Goal: Find specific page/section: Find specific page/section

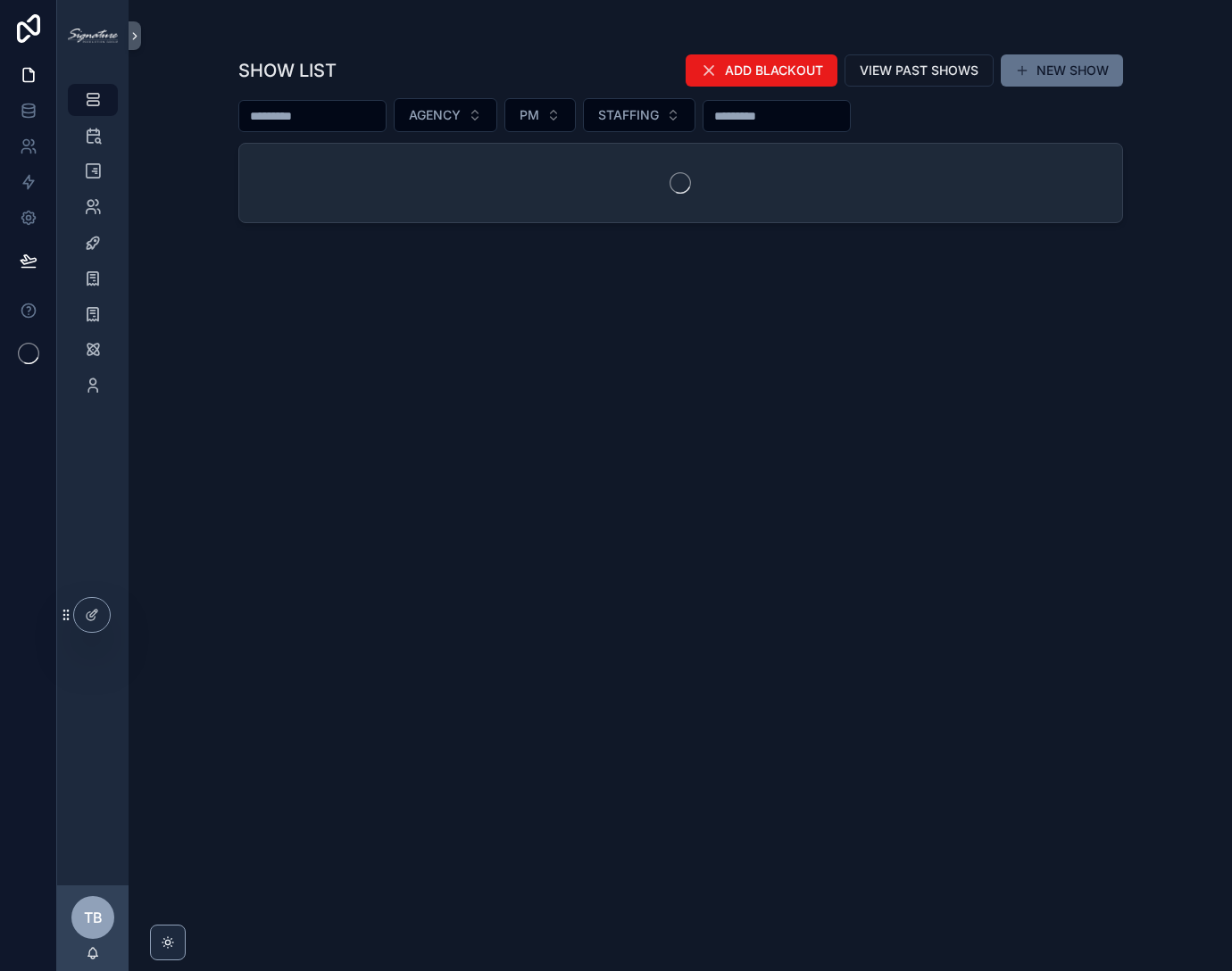
click at [264, 119] on input "scrollable content" at bounding box center [313, 116] width 147 height 25
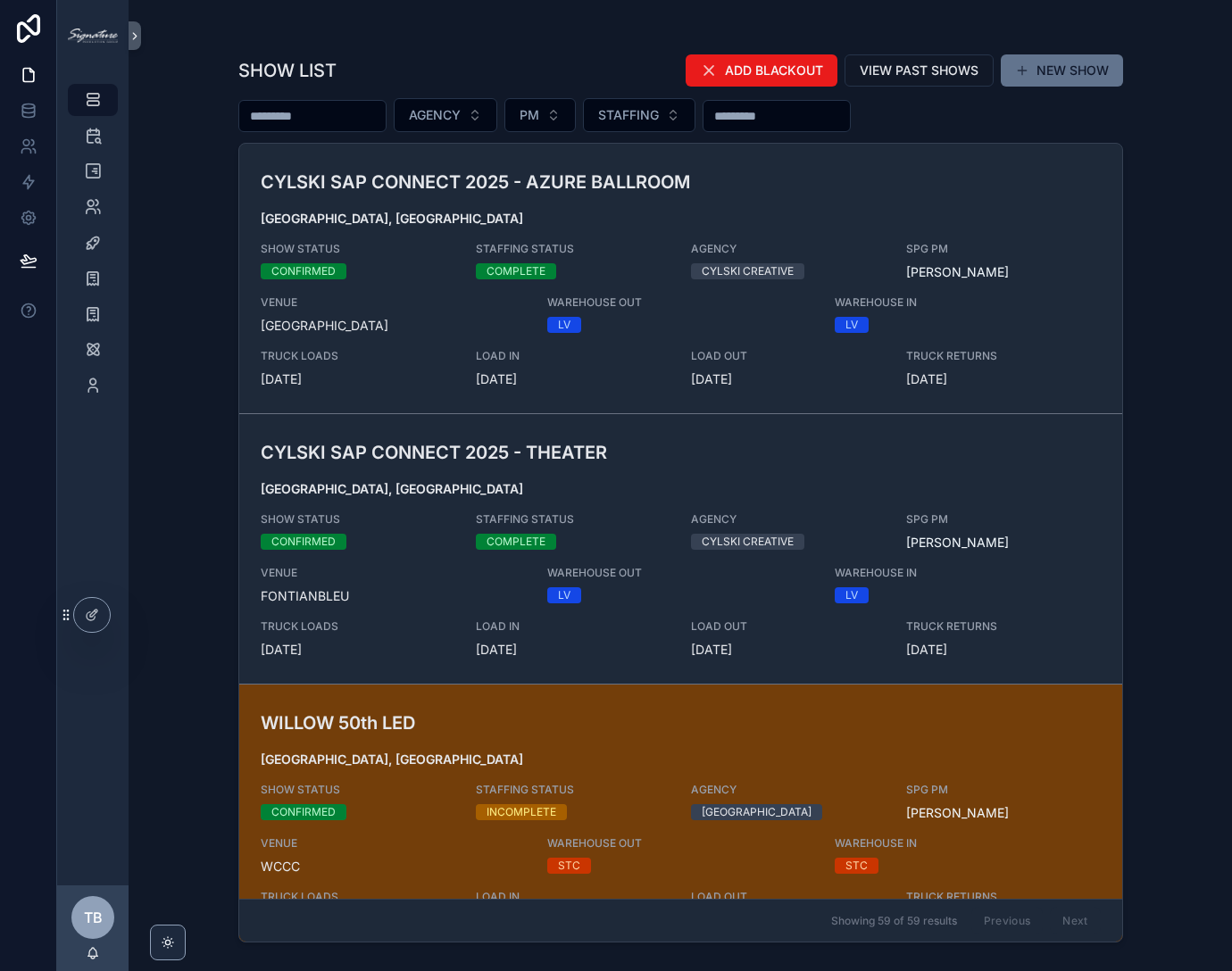
click at [268, 118] on input "scrollable content" at bounding box center [313, 116] width 147 height 25
type input "*****"
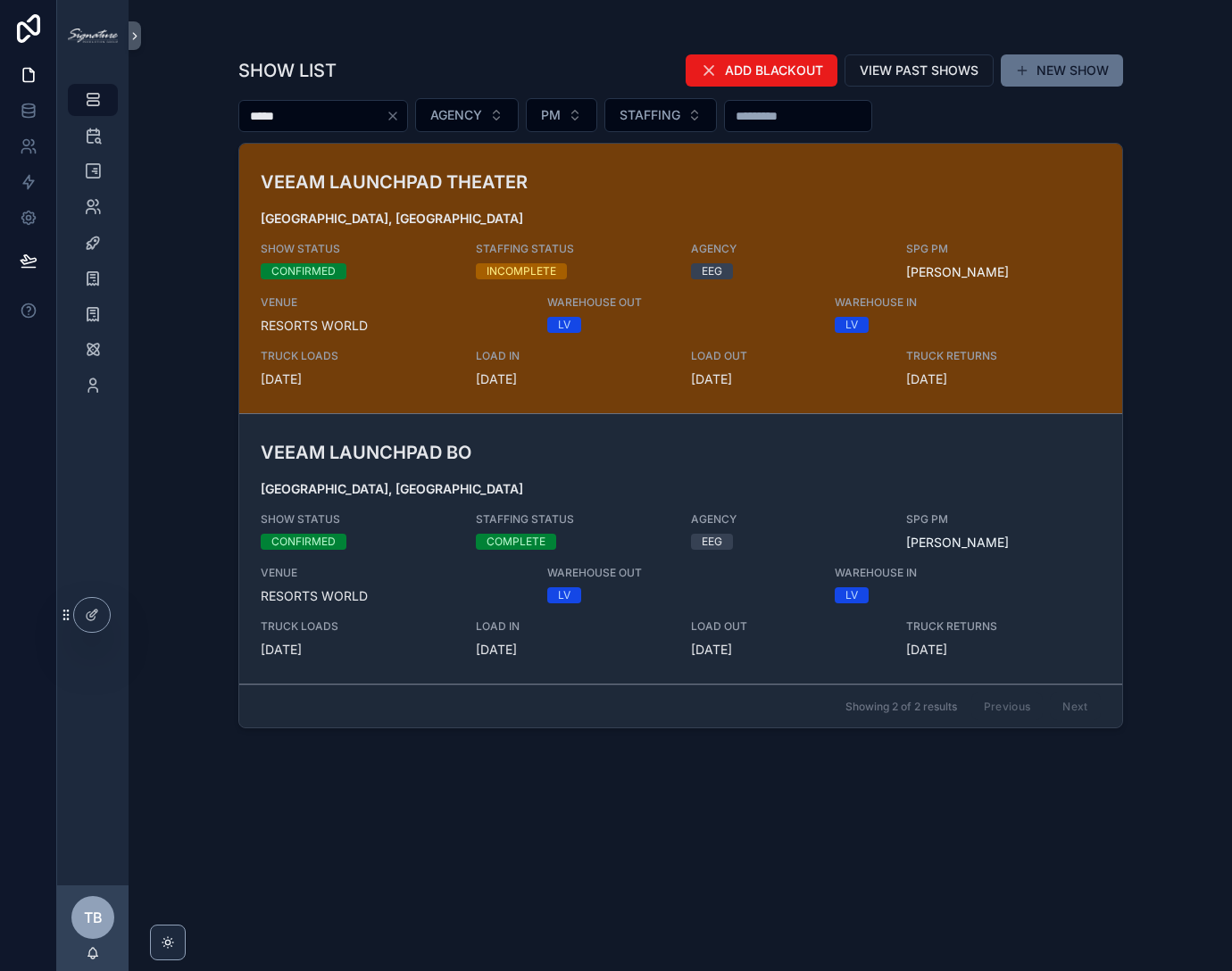
click at [640, 179] on h3 "VEEAM LAUNCHPAD THEATER" at bounding box center [537, 181] width 552 height 26
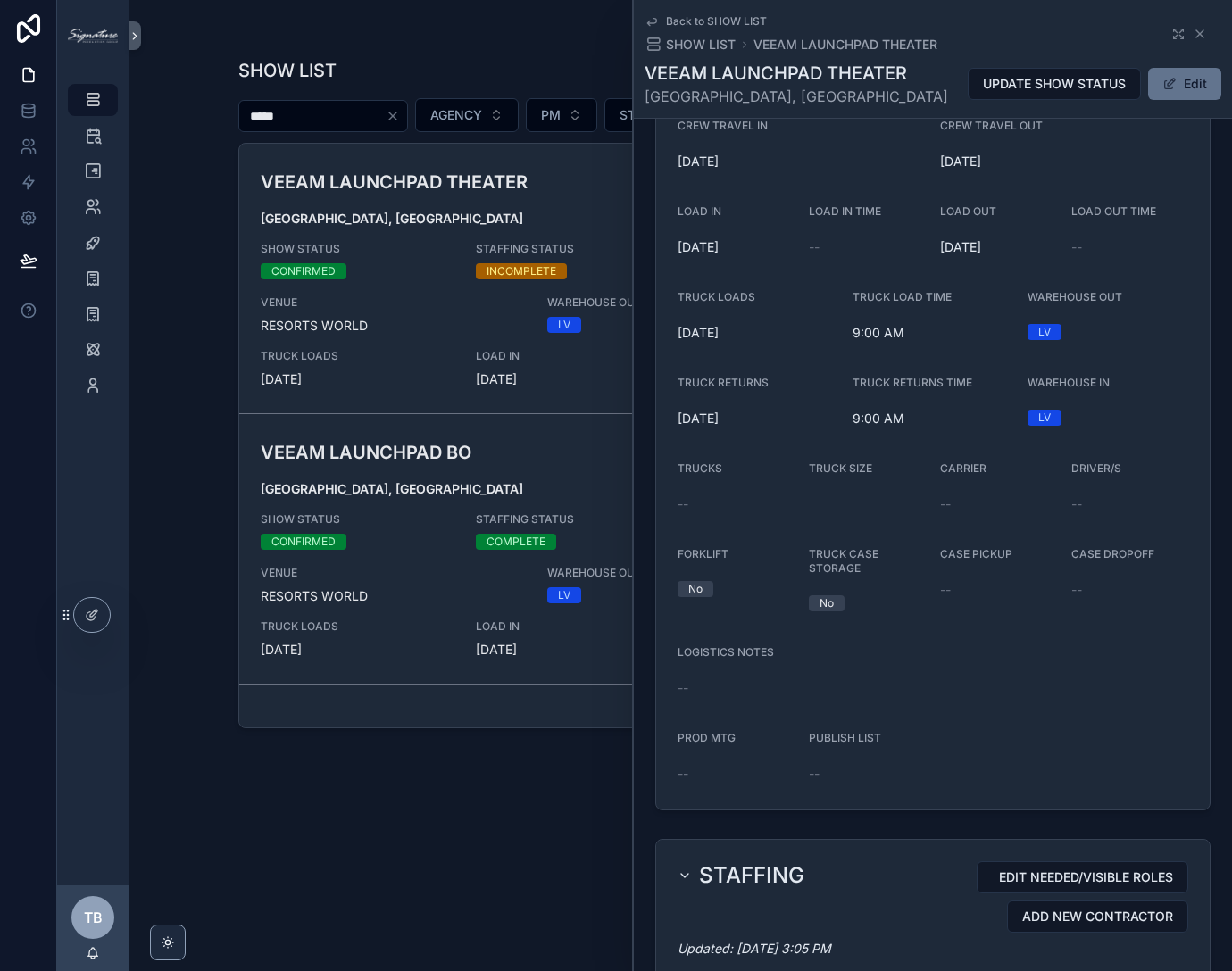
scroll to position [1252, 0]
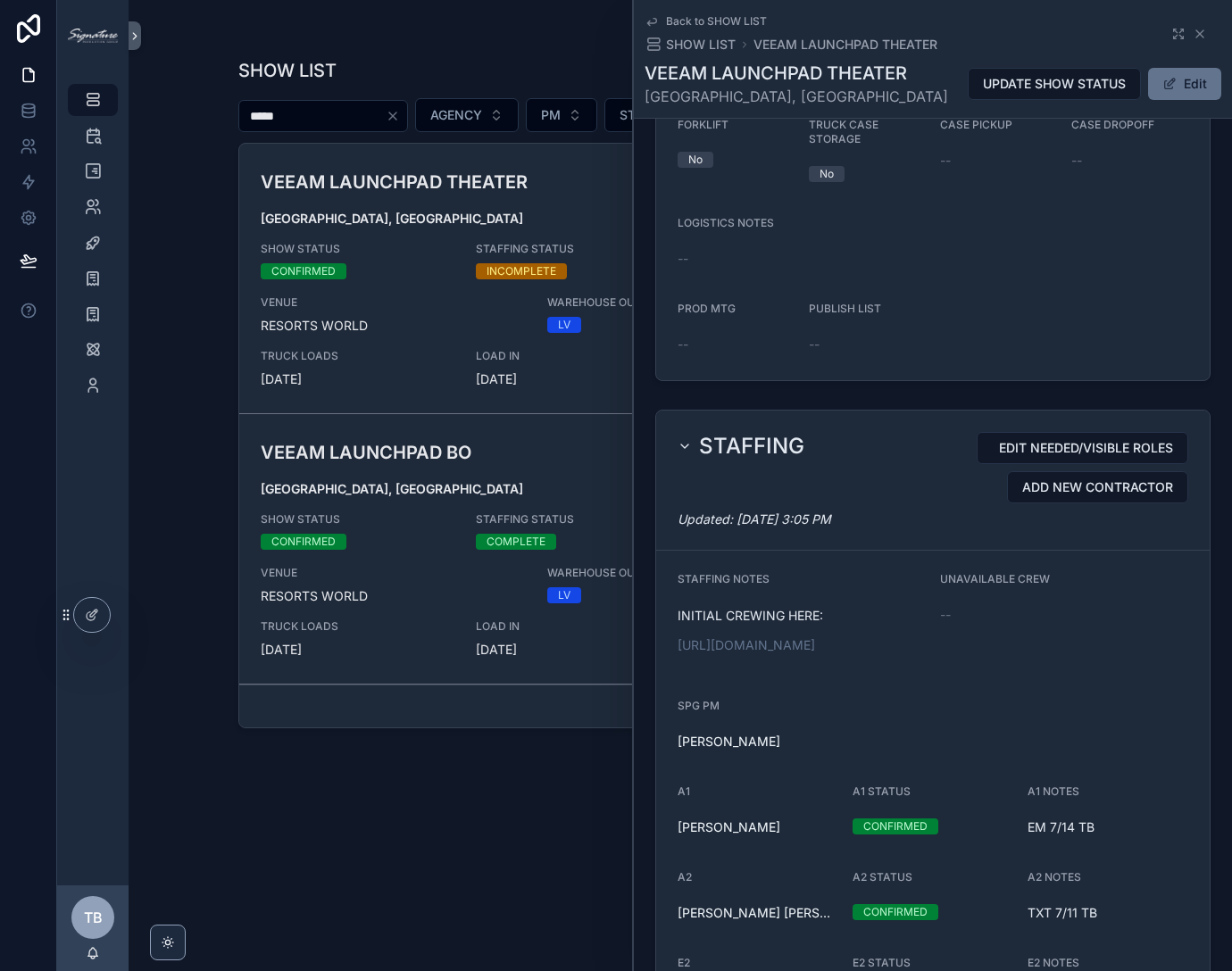
click at [769, 652] on link "[URL][DOMAIN_NAME]" at bounding box center [746, 644] width 138 height 15
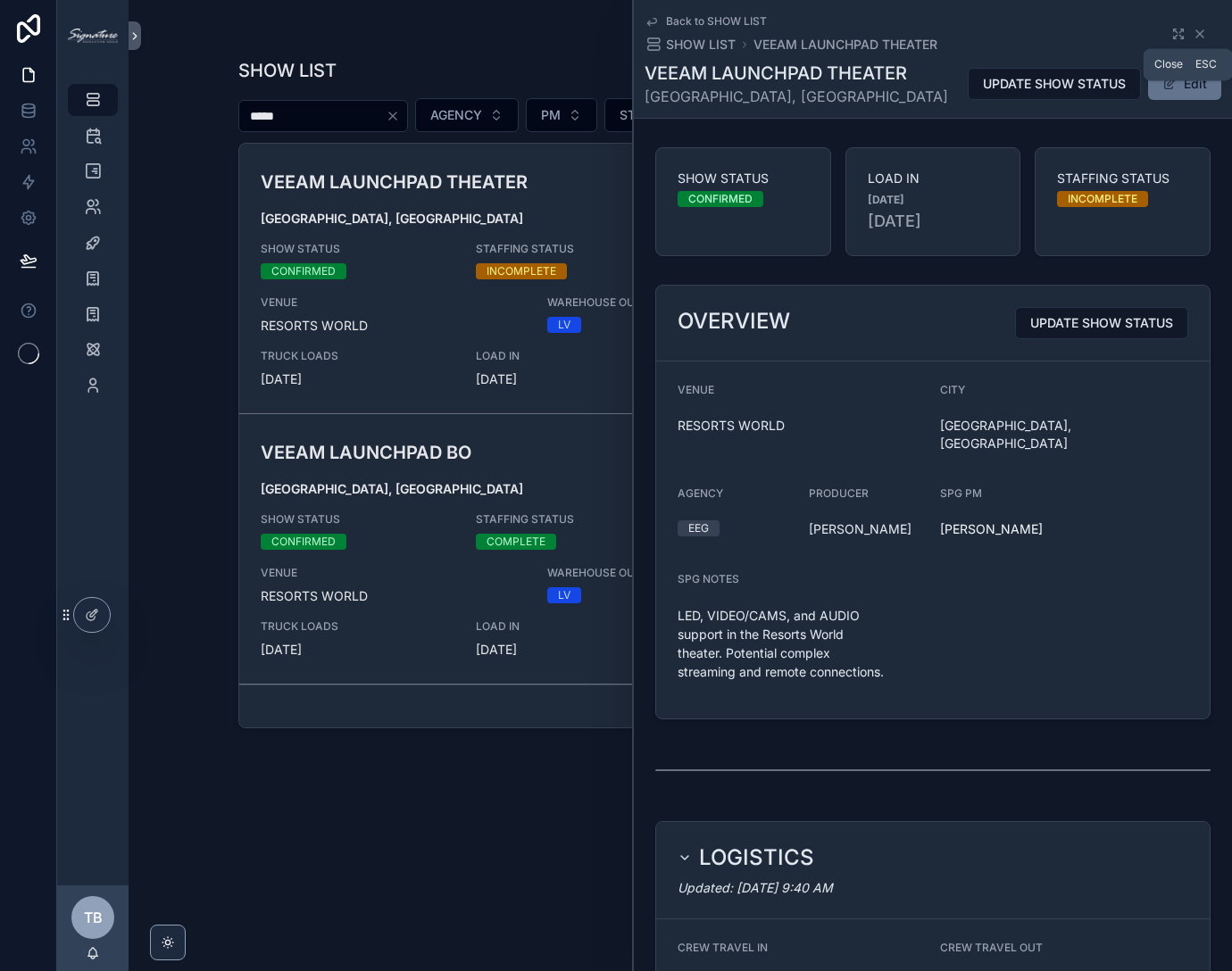
click at [1193, 33] on icon "scrollable content" at bounding box center [1200, 34] width 15 height 15
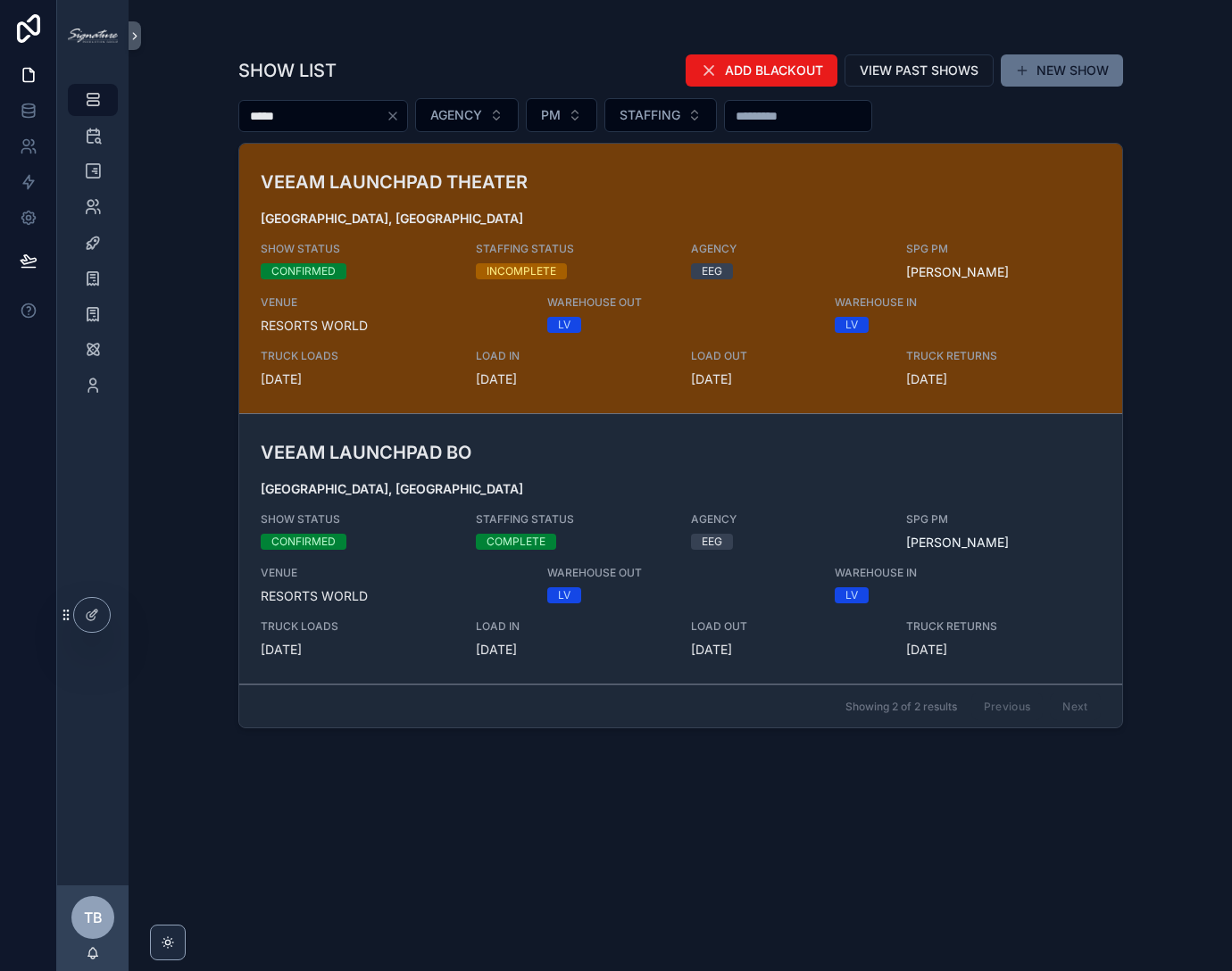
click at [353, 116] on input "*****" at bounding box center [313, 116] width 147 height 25
type input "**********"
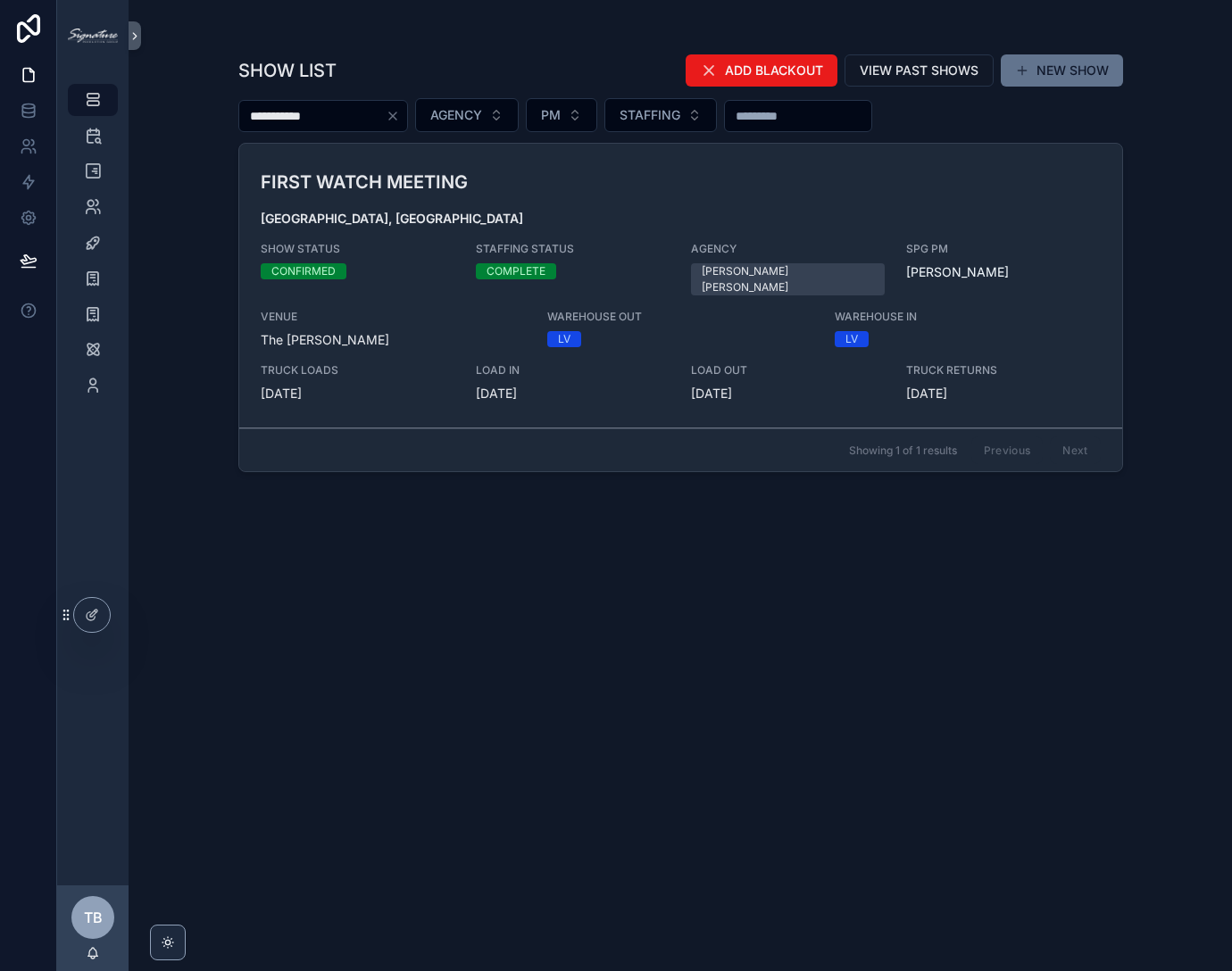
click at [612, 156] on link "FIRST WATCH MEETING Las Vegas, NV SHOW STATUS CONFIRMED STAFFING STATUS COMPLET…" at bounding box center [681, 286] width 883 height 285
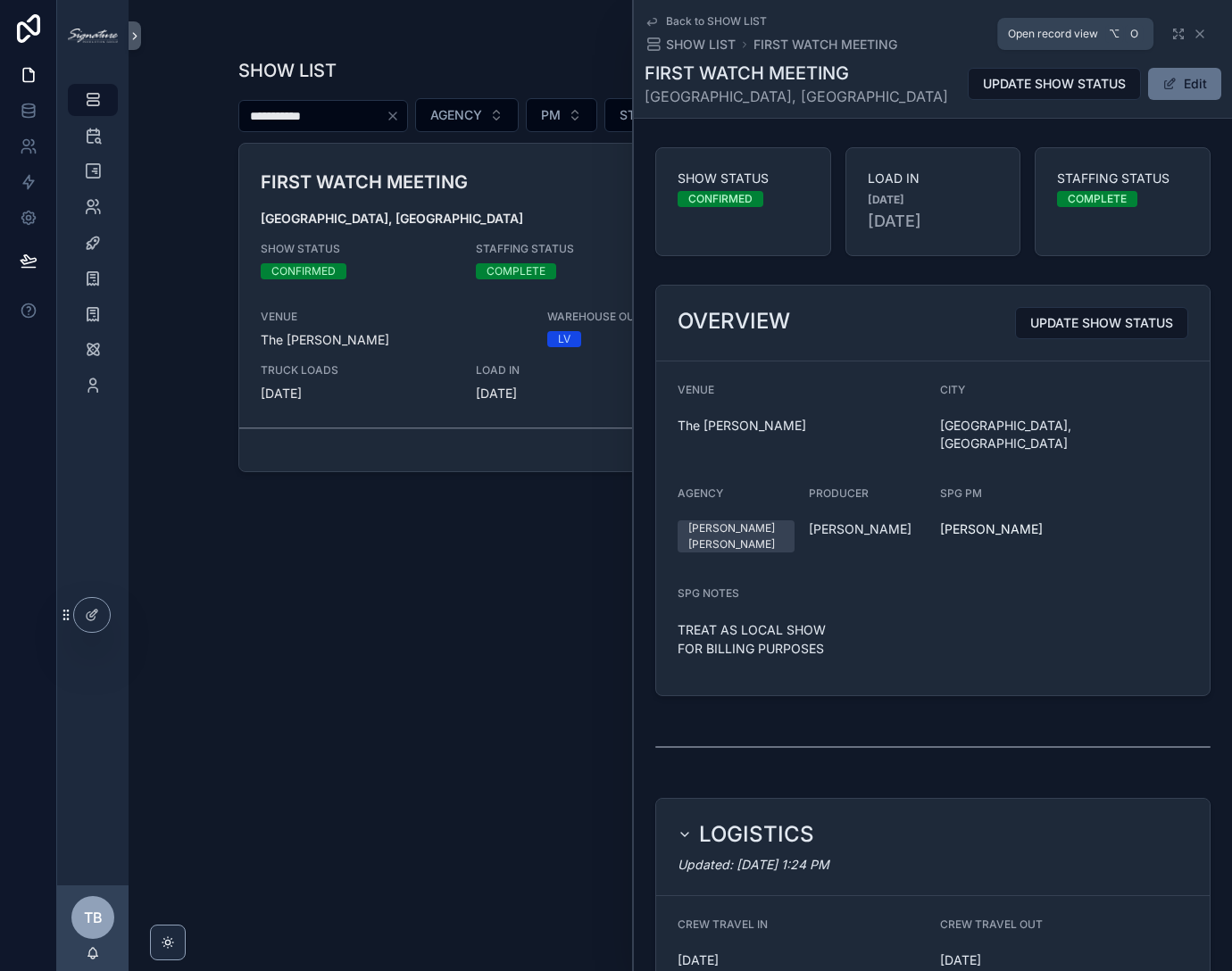
click at [1171, 36] on icon "scrollable content" at bounding box center [1178, 34] width 15 height 15
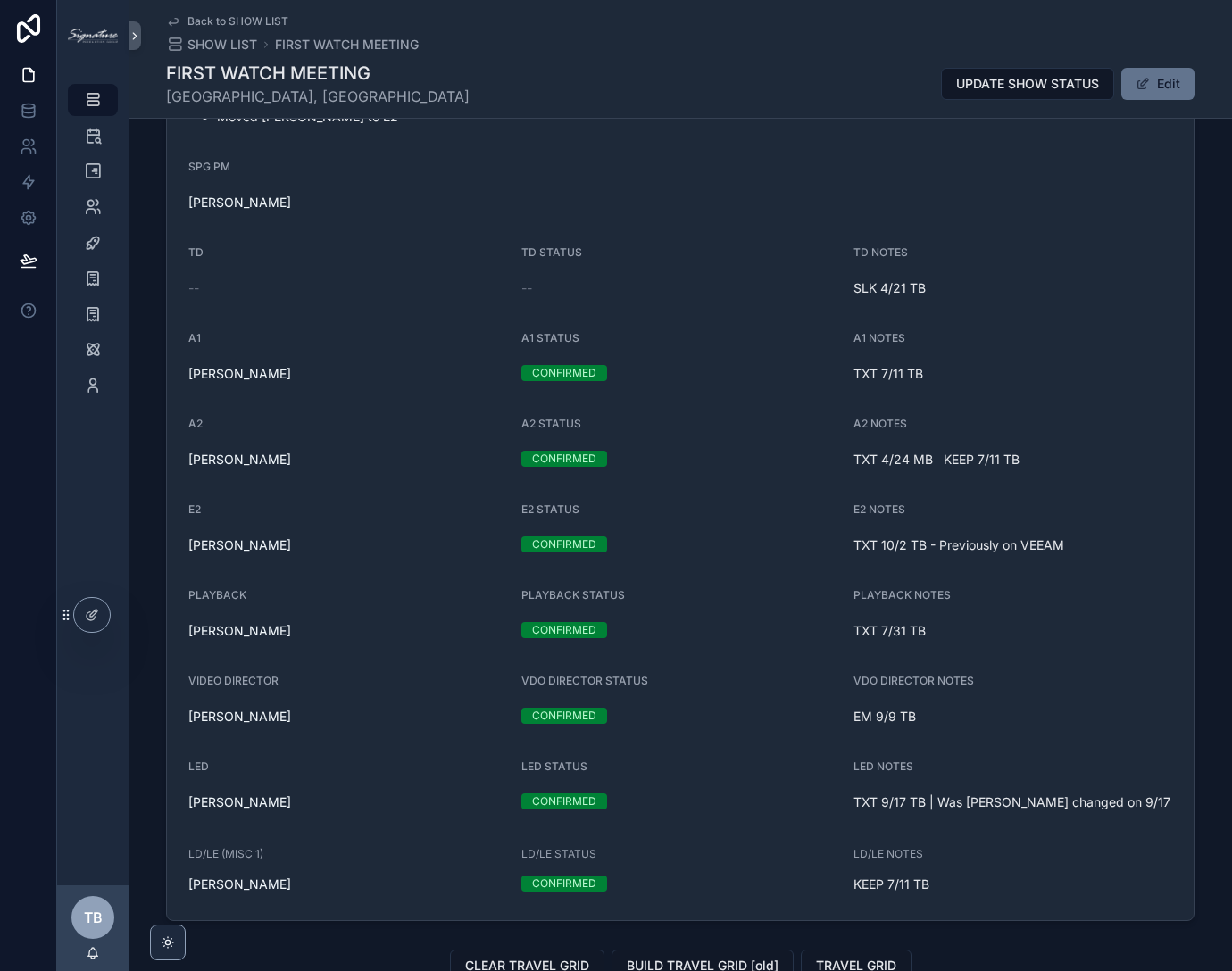
scroll to position [1724, 0]
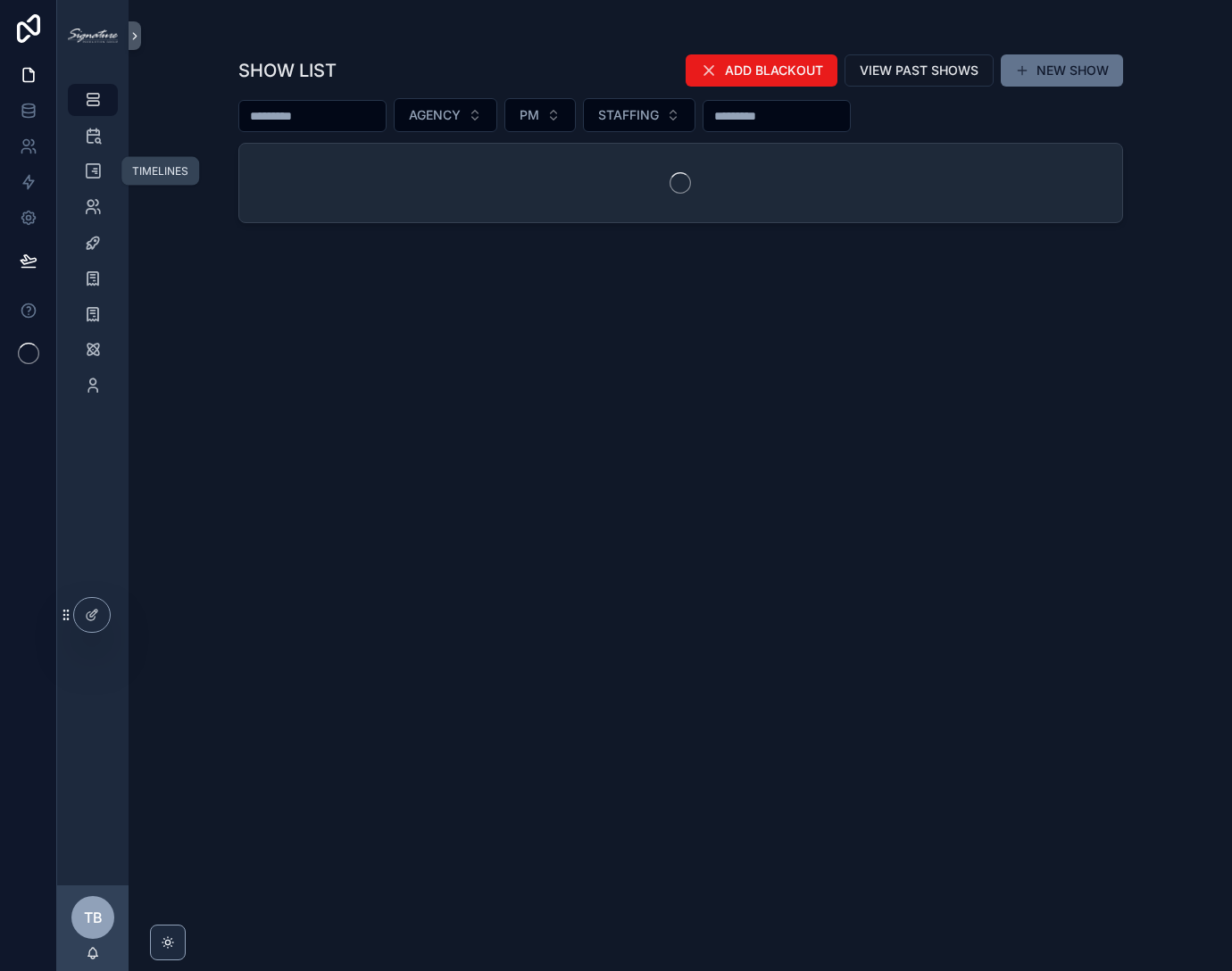
click at [98, 174] on icon "scrollable content" at bounding box center [93, 171] width 18 height 18
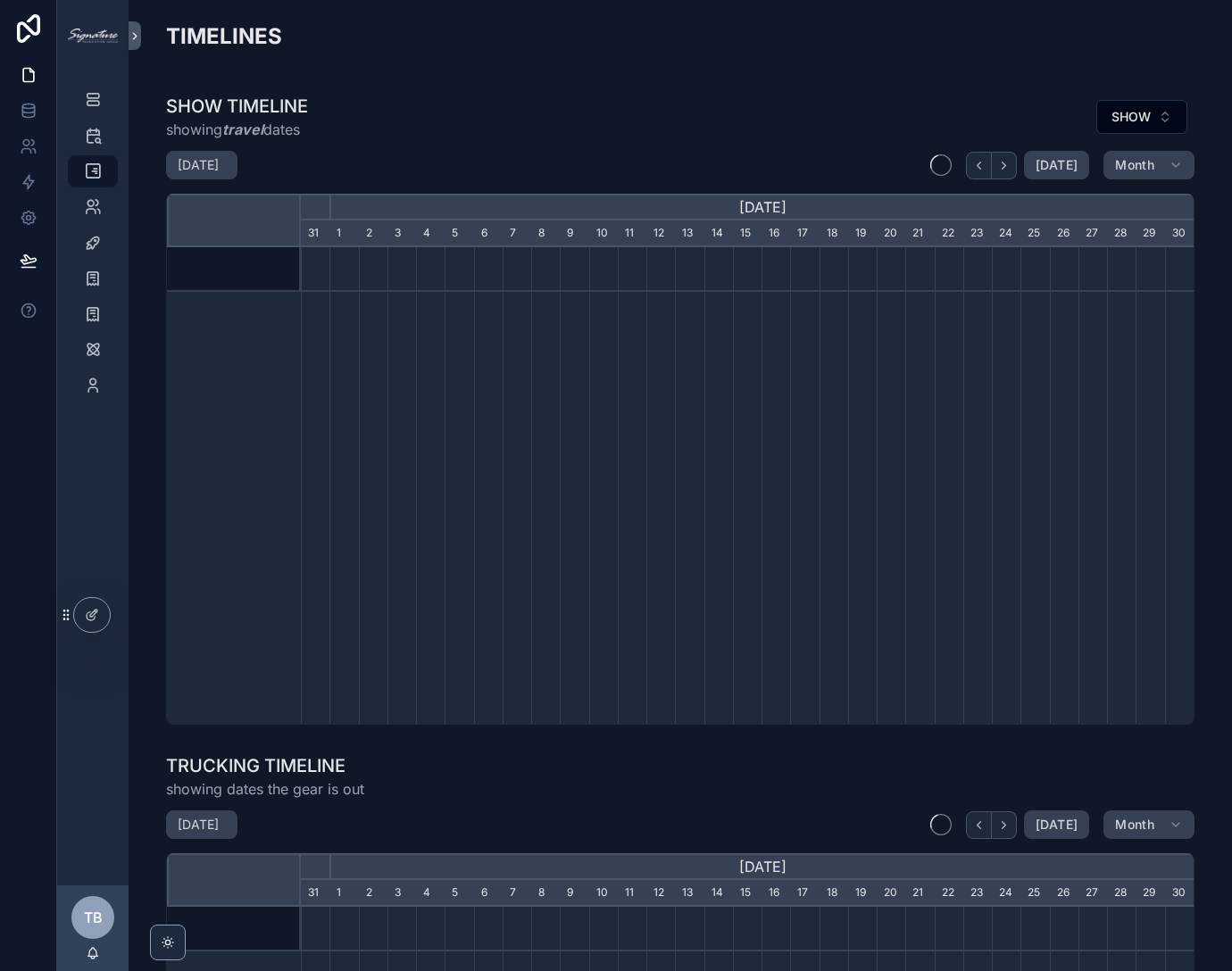
scroll to position [0, 893]
click at [1004, 168] on icon "scrollable content" at bounding box center [1003, 165] width 14 height 14
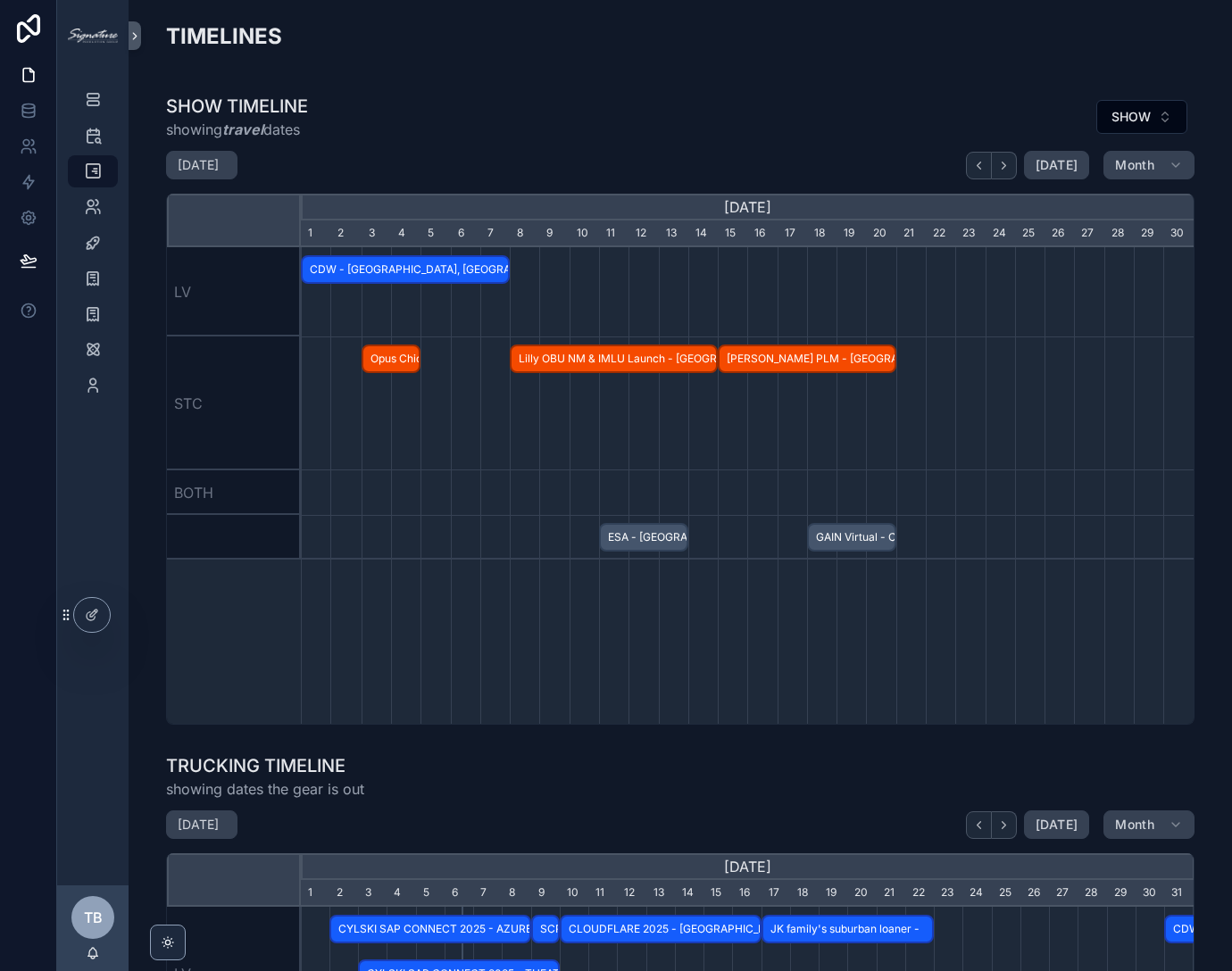
click at [1004, 168] on icon "scrollable content" at bounding box center [1003, 165] width 14 height 14
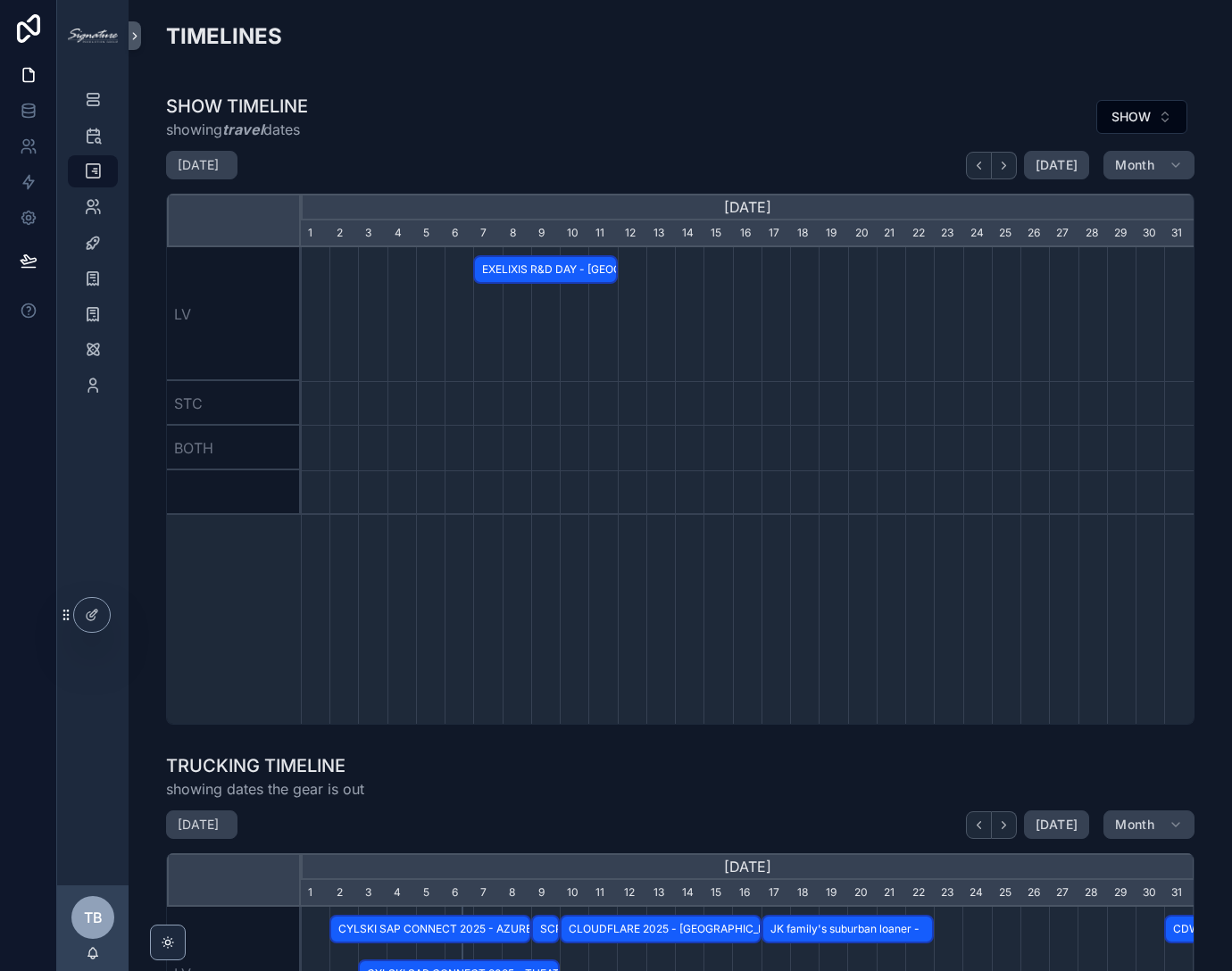
click at [1004, 168] on icon "scrollable content" at bounding box center [1003, 165] width 14 height 14
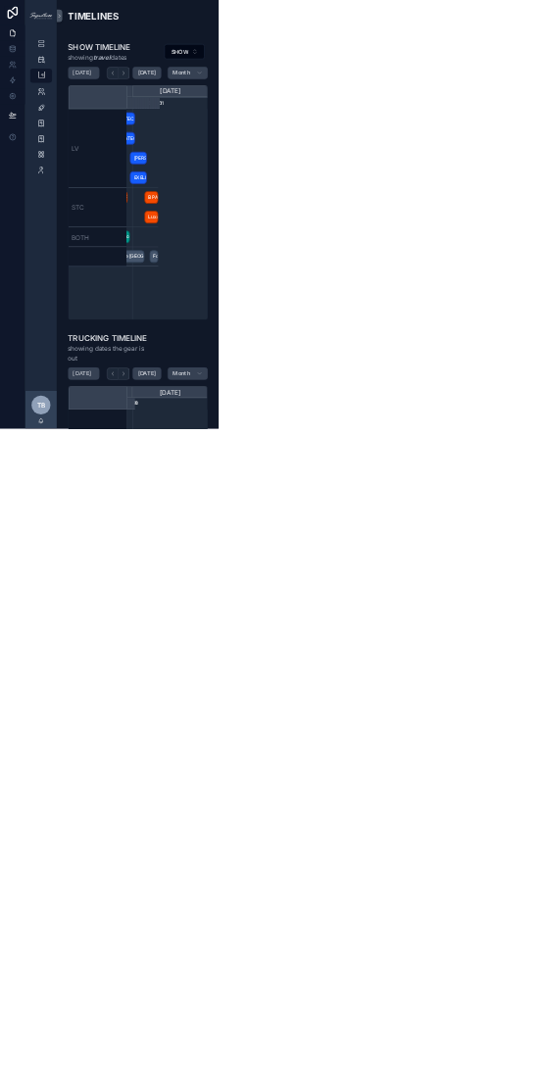
scroll to position [0, 187]
